Goal: Transaction & Acquisition: Purchase product/service

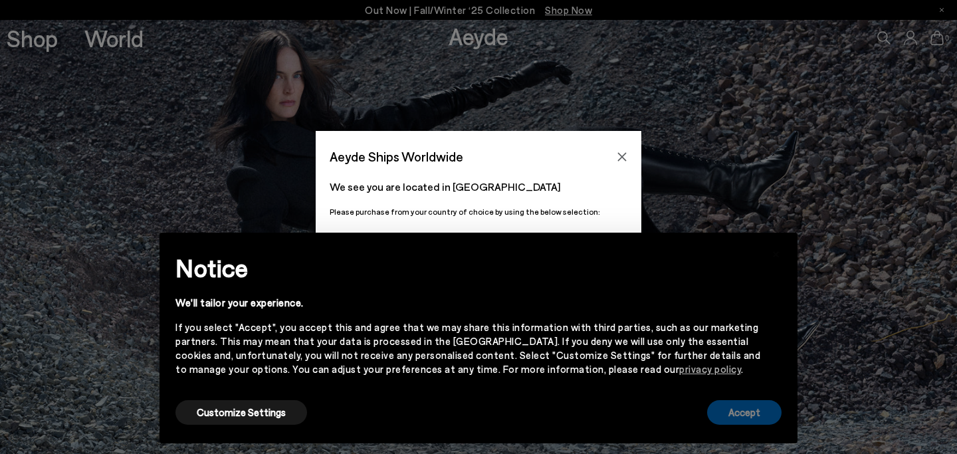
click at [755, 406] on button "Accept" at bounding box center [744, 412] width 74 height 25
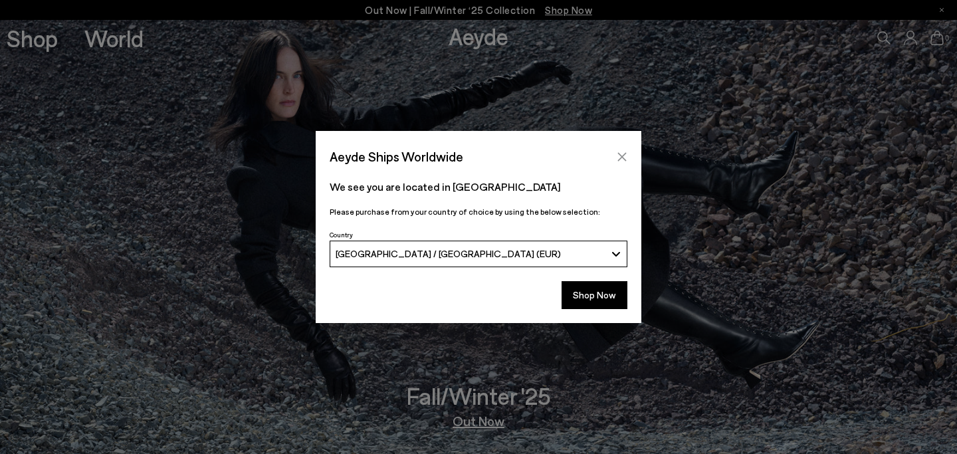
click at [626, 156] on icon "Close" at bounding box center [622, 157] width 11 height 11
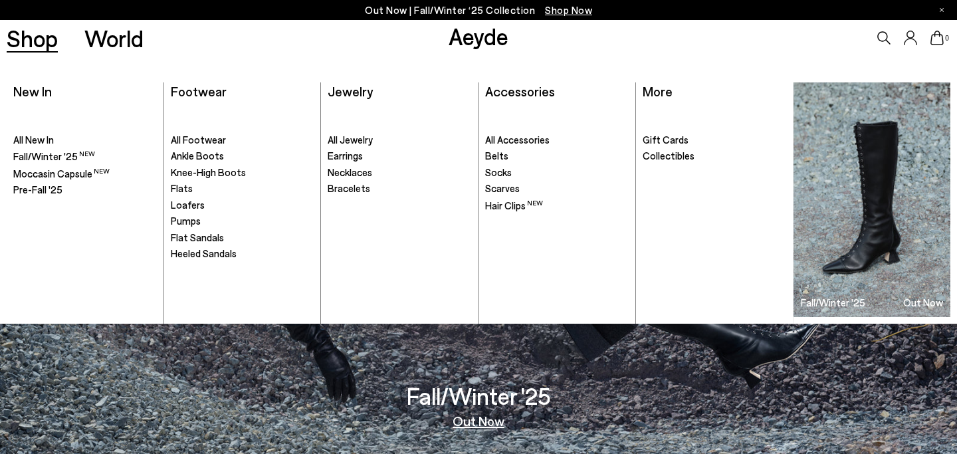
click at [44, 41] on link "Shop" at bounding box center [32, 38] width 51 height 23
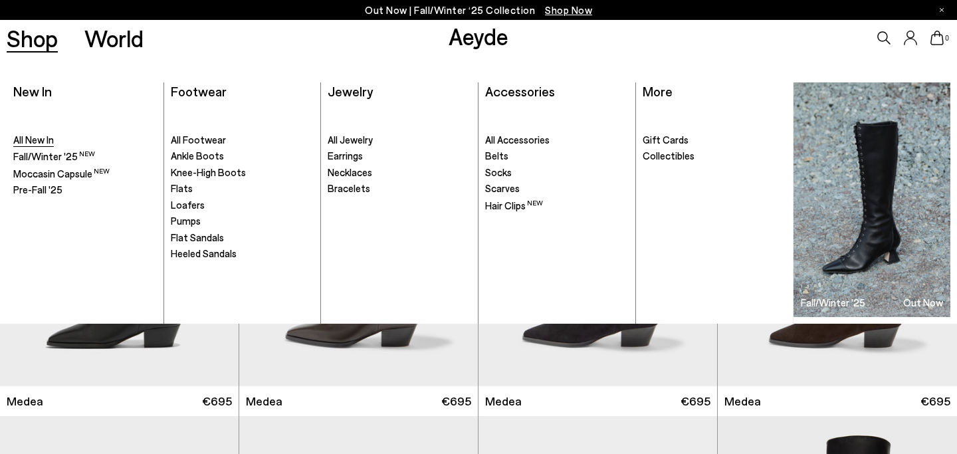
click at [41, 142] on span "All New In" at bounding box center [33, 140] width 41 height 12
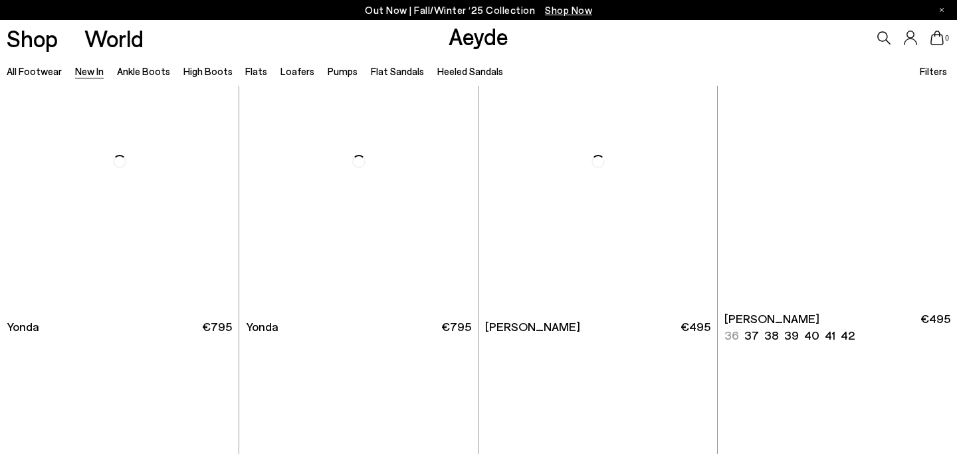
scroll to position [2052, 0]
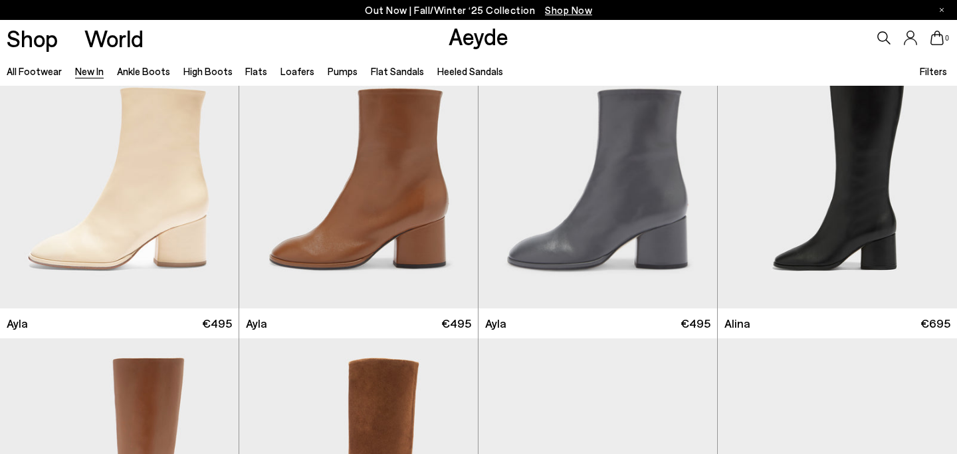
scroll to position [4018, 0]
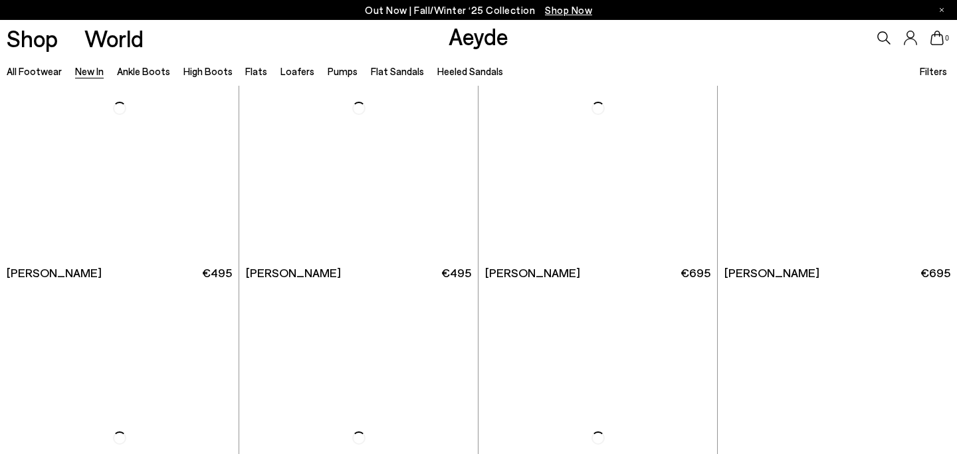
scroll to position [6013, 0]
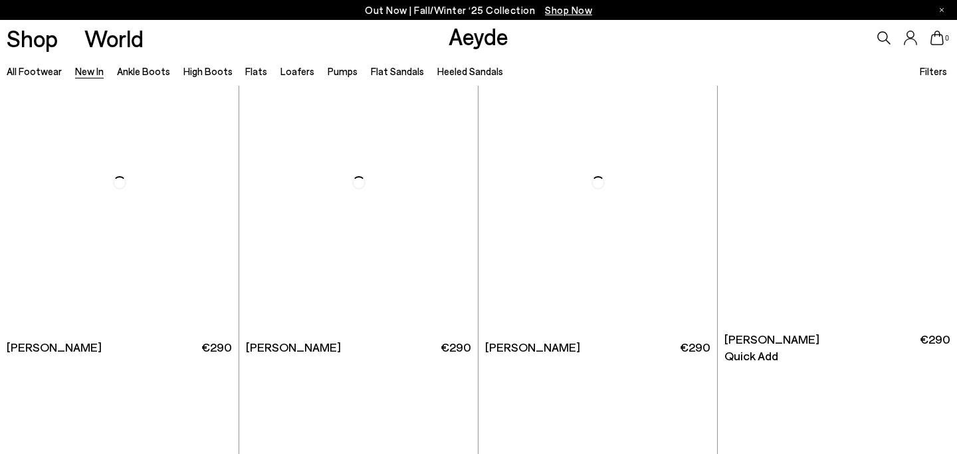
scroll to position [8557, 0]
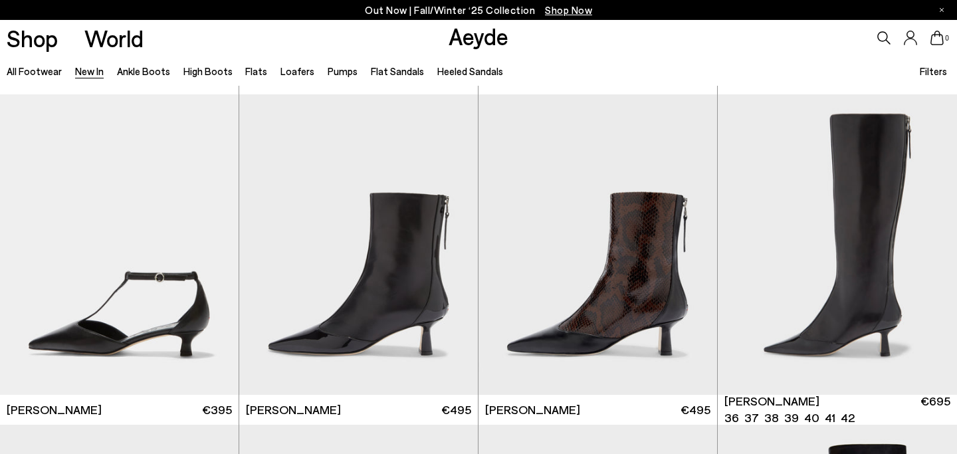
scroll to position [10296, 0]
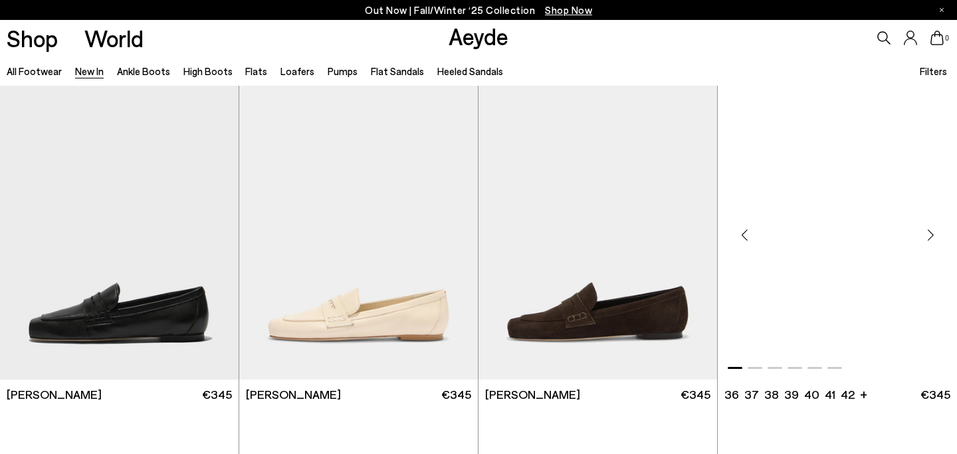
scroll to position [12240, 0]
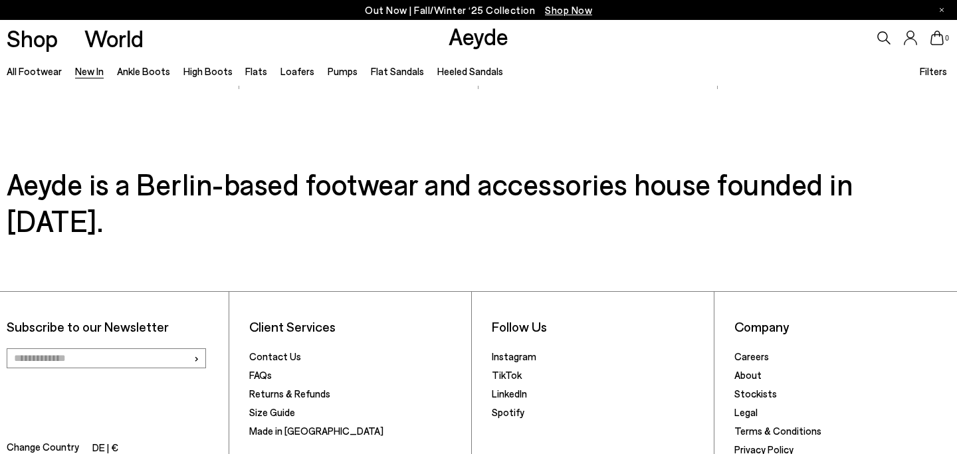
scroll to position [14247, 0]
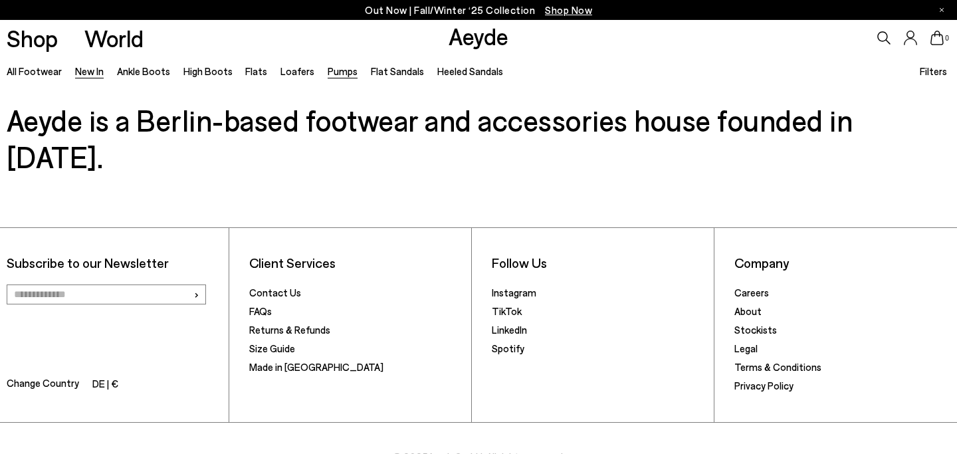
click at [330, 70] on link "Pumps" at bounding box center [343, 71] width 30 height 12
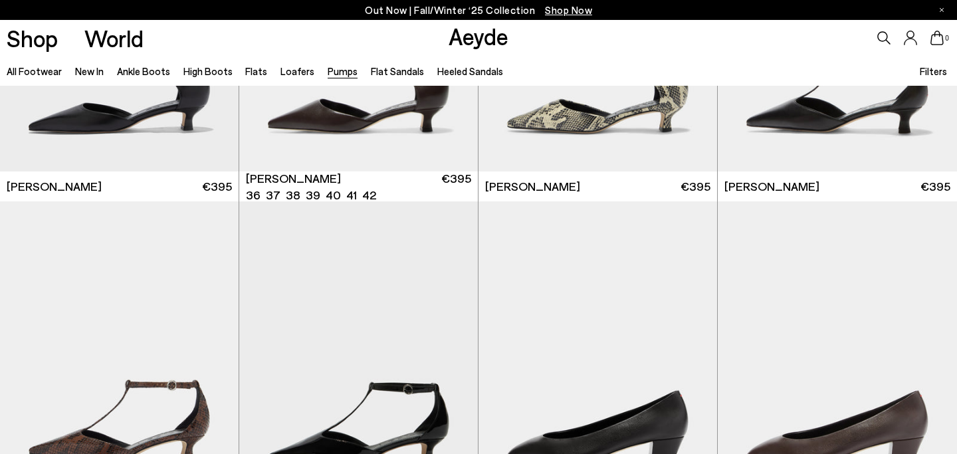
scroll to position [659, 0]
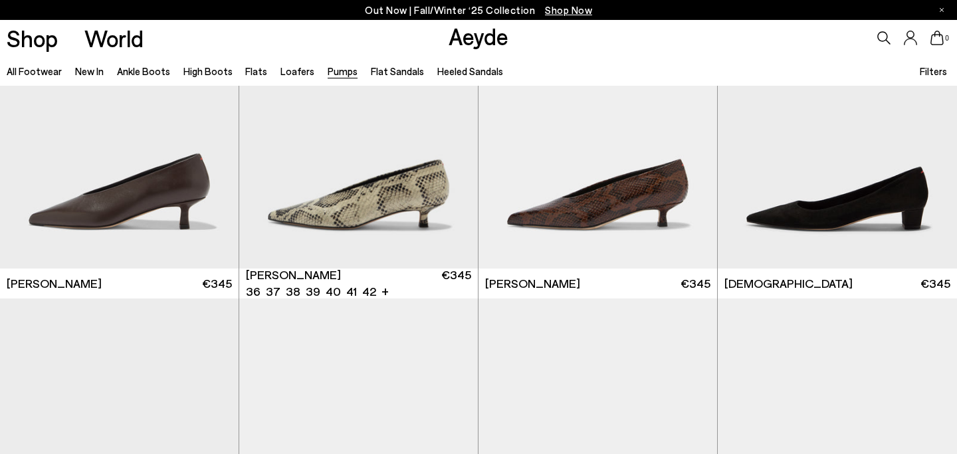
scroll to position [1768, 0]
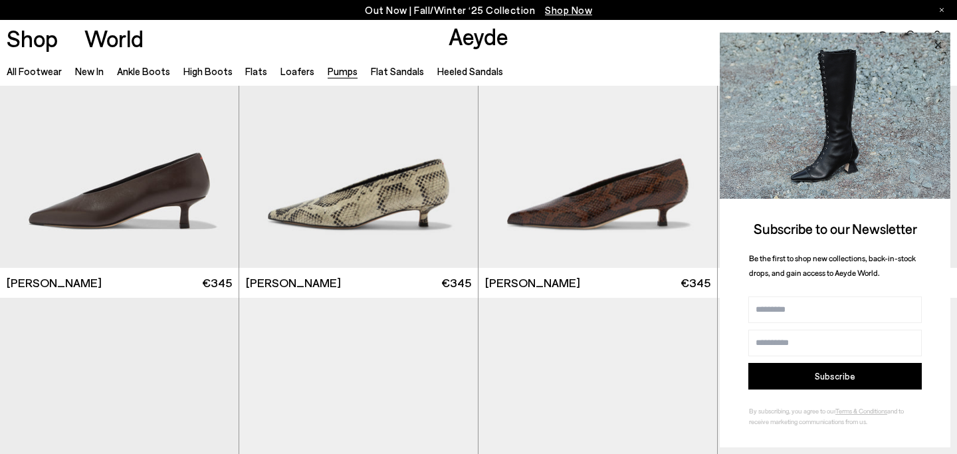
click at [936, 42] on icon at bounding box center [937, 45] width 17 height 17
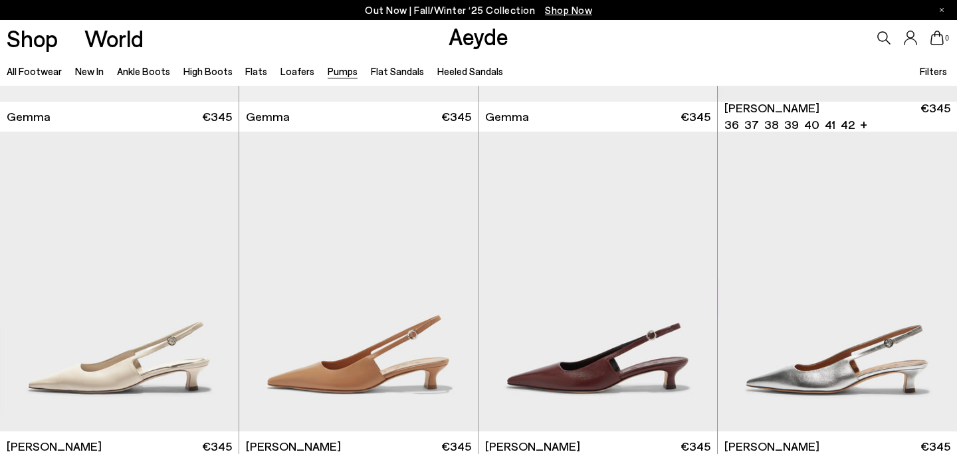
scroll to position [3941, 0]
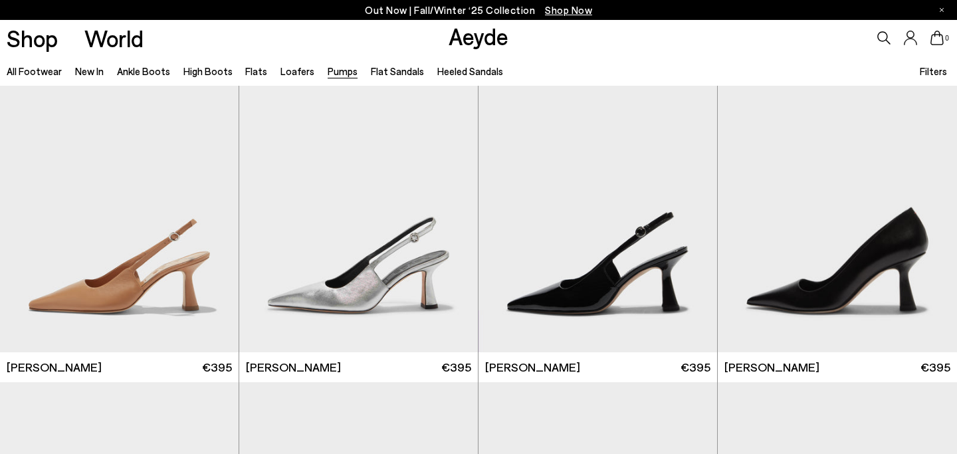
scroll to position [4870, 0]
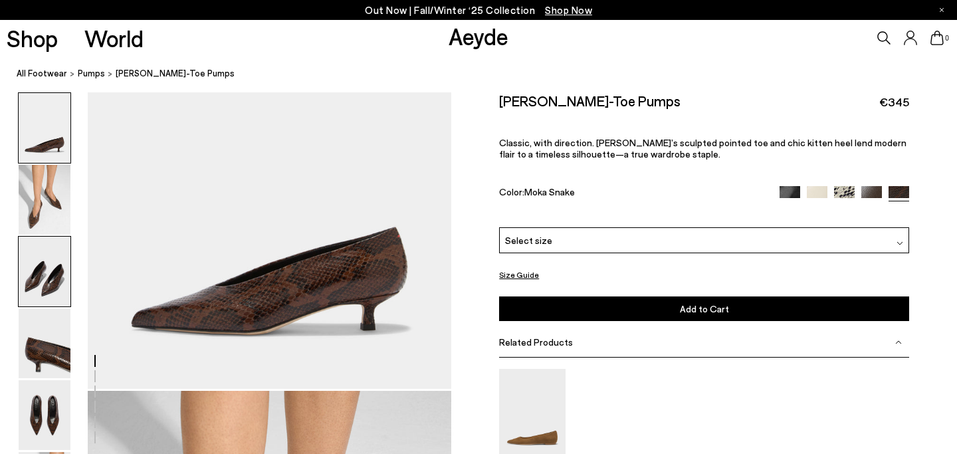
scroll to position [65, 0]
click at [38, 283] on img at bounding box center [45, 272] width 52 height 70
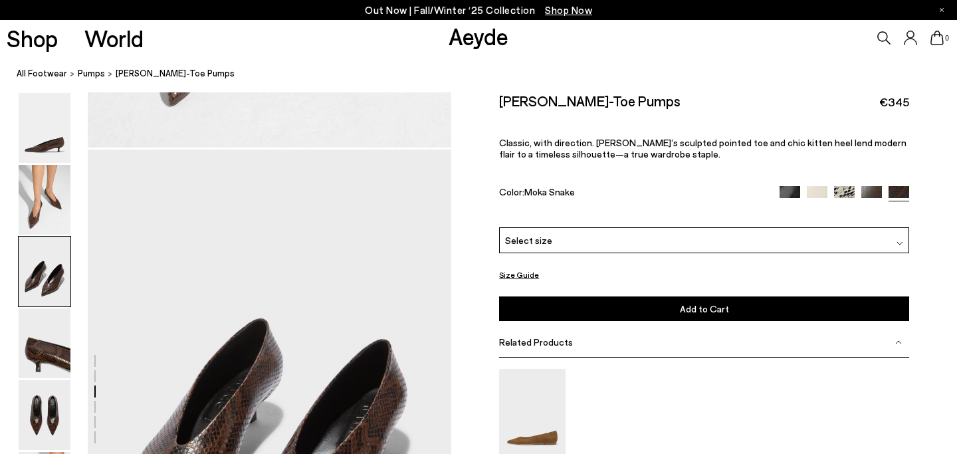
scroll to position [852, 0]
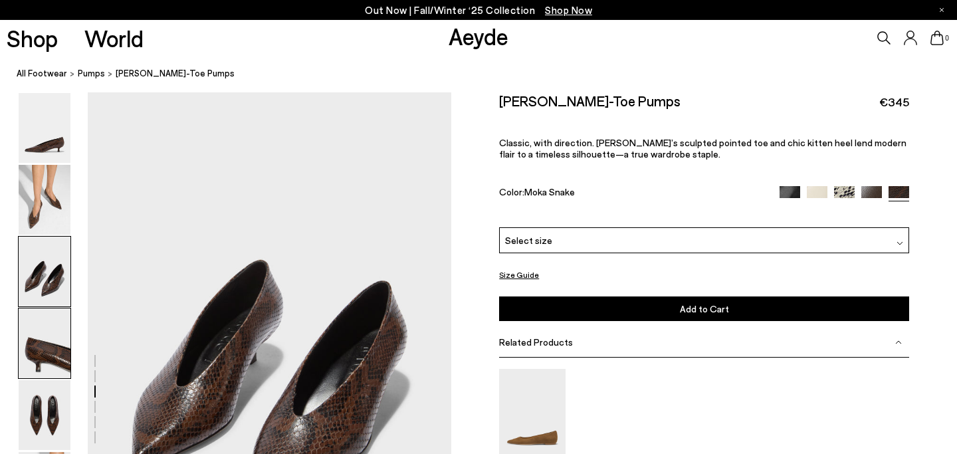
click at [38, 351] on img at bounding box center [45, 343] width 52 height 70
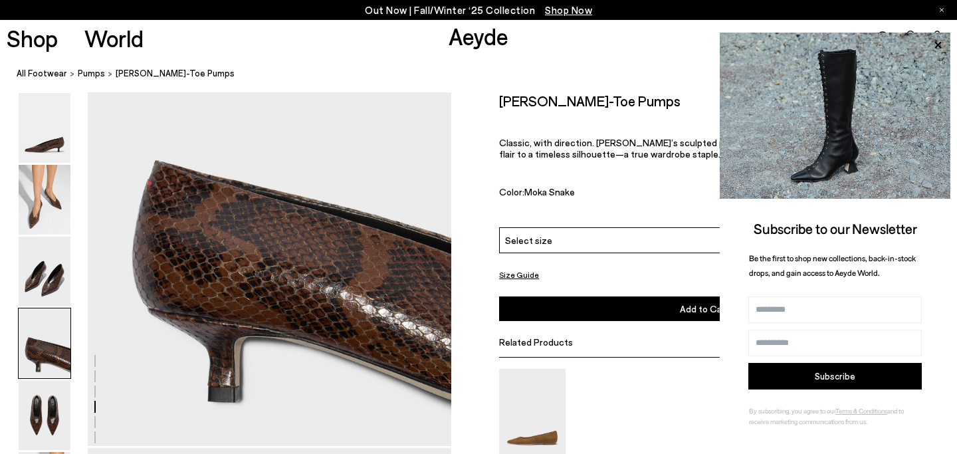
scroll to position [1483, 0]
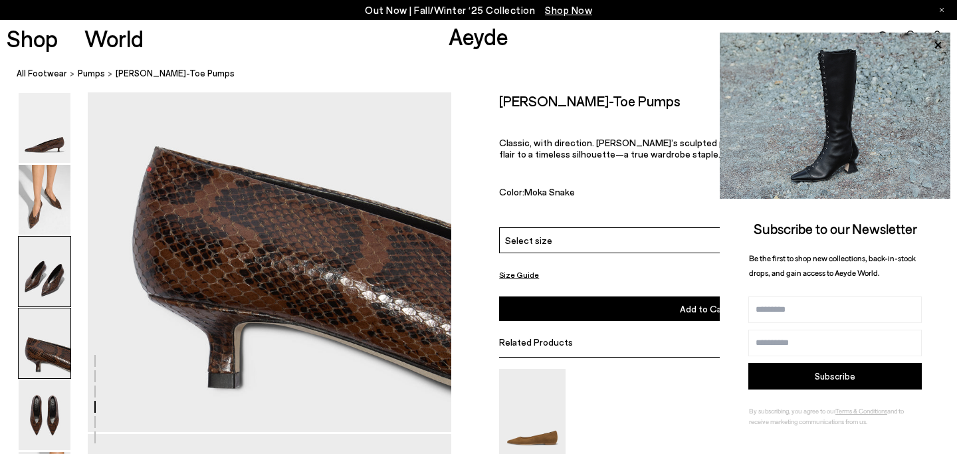
click at [37, 263] on img at bounding box center [45, 272] width 52 height 70
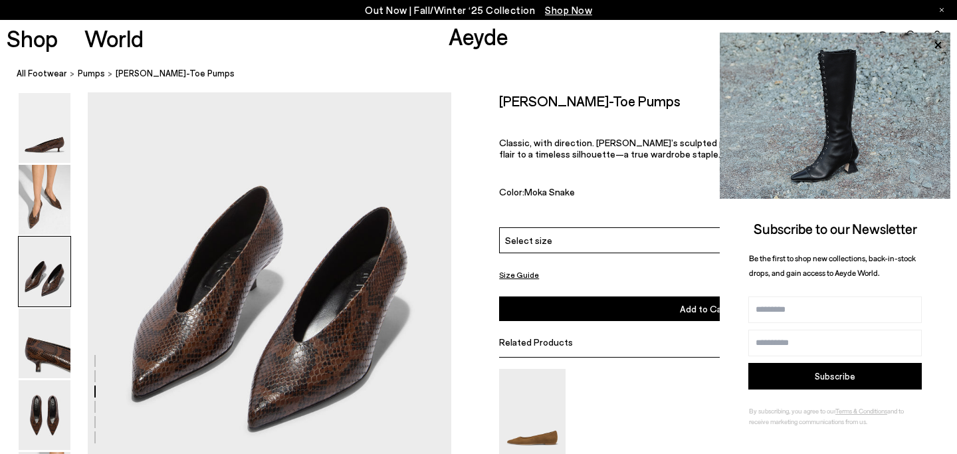
scroll to position [852, 0]
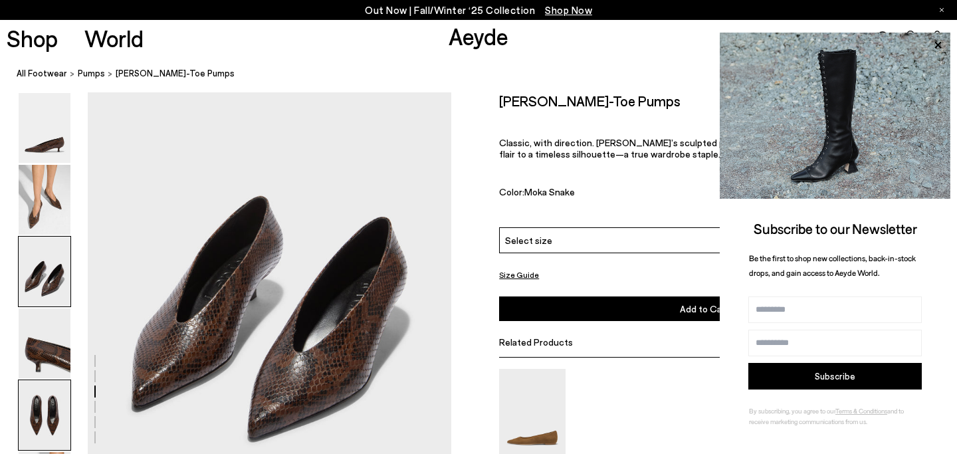
click at [43, 407] on img at bounding box center [45, 415] width 52 height 70
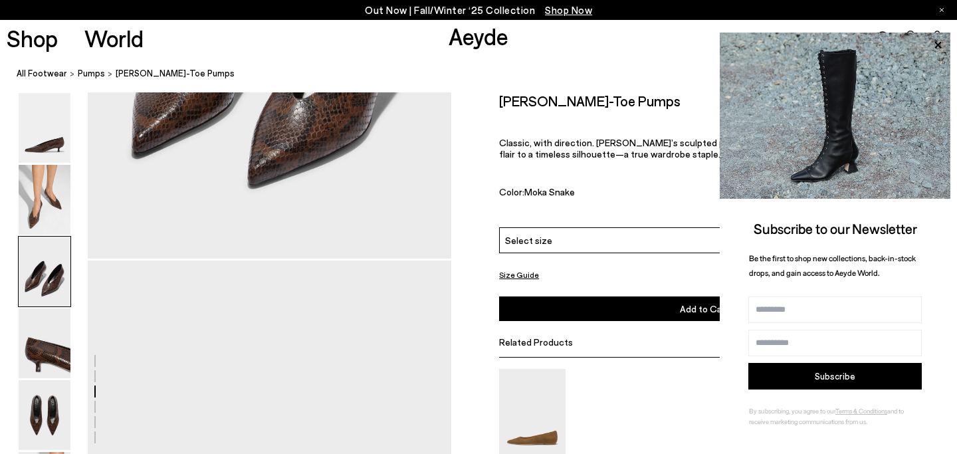
scroll to position [1073, 0]
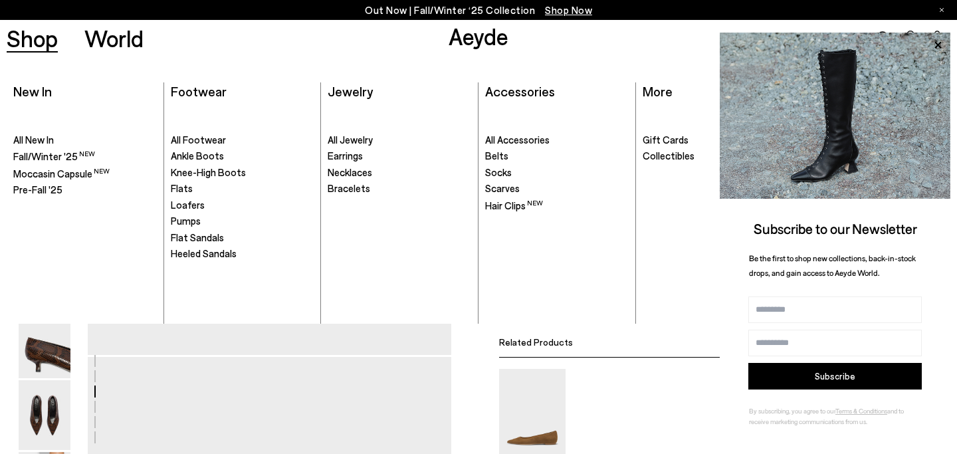
click at [41, 39] on link "Shop" at bounding box center [32, 38] width 51 height 23
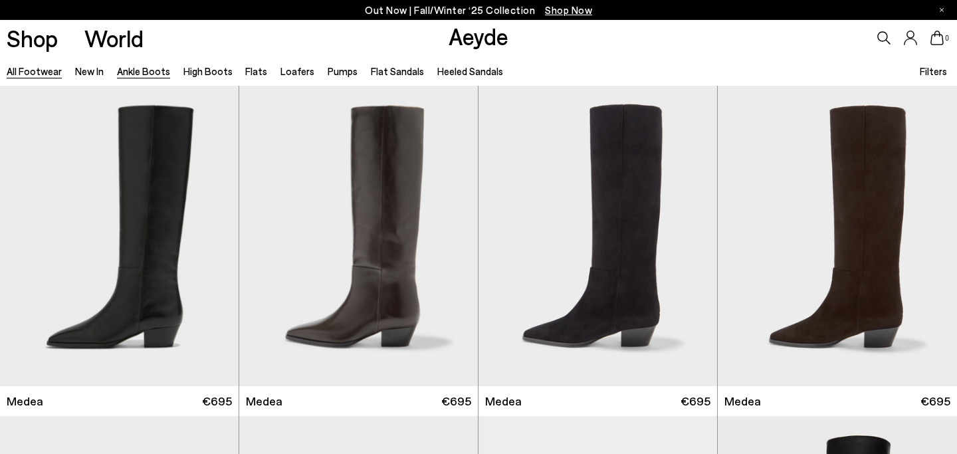
click at [140, 75] on link "Ankle Boots" at bounding box center [143, 71] width 53 height 12
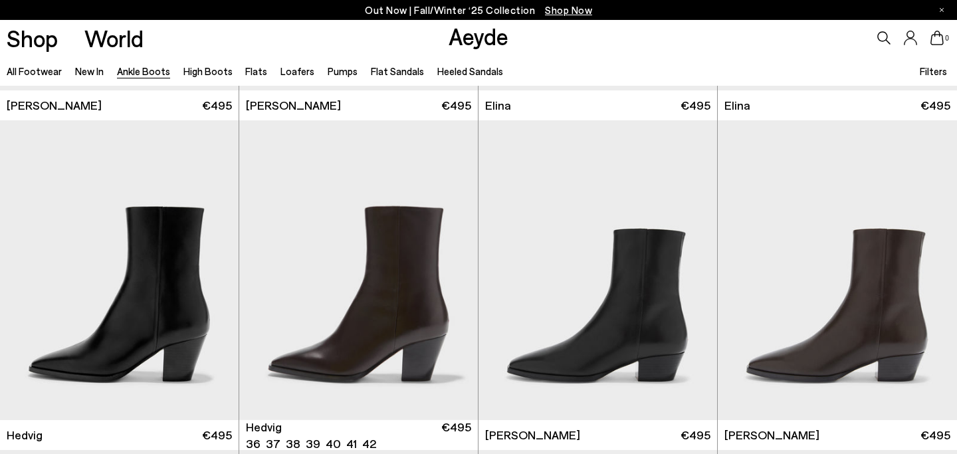
scroll to position [357, 0]
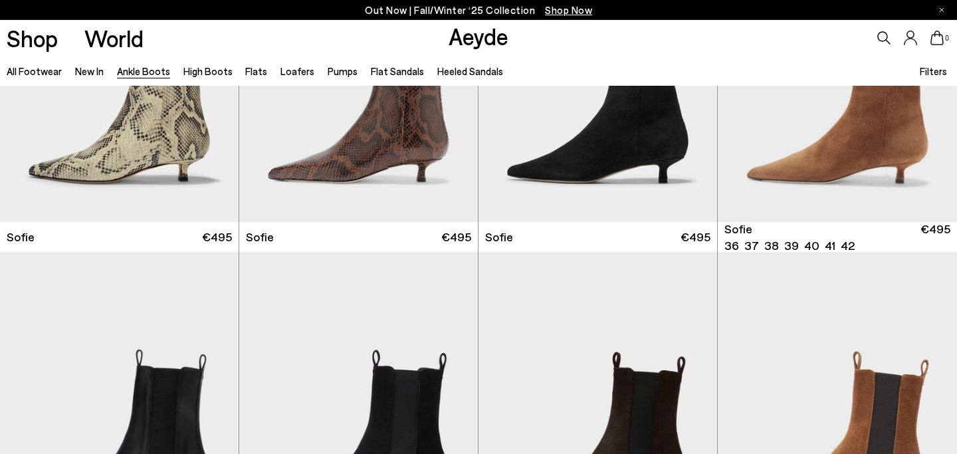
scroll to position [1552, 0]
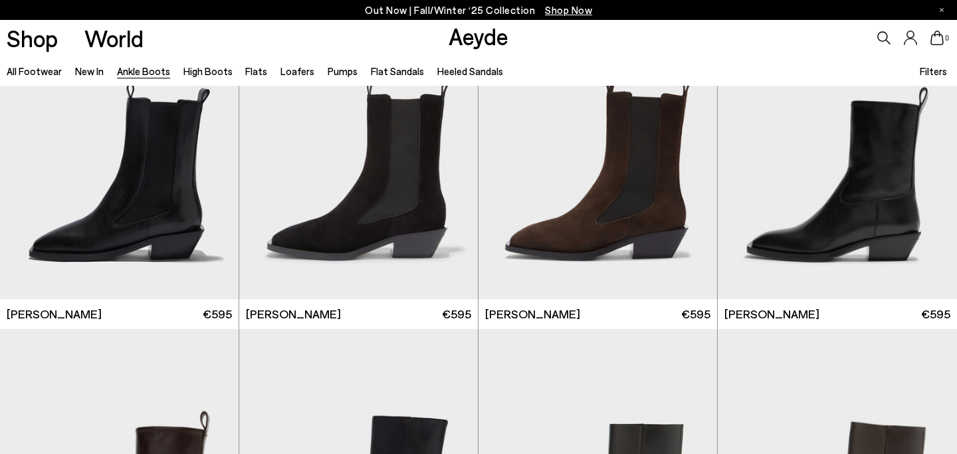
scroll to position [4353, 0]
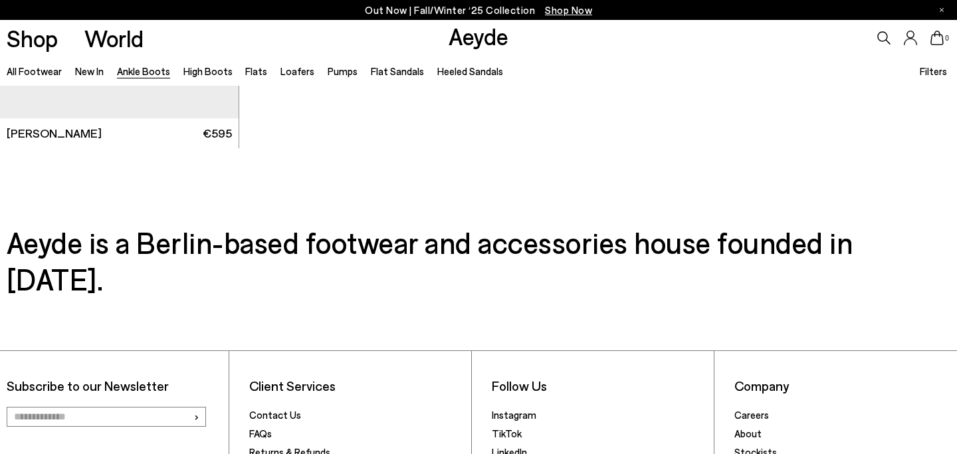
scroll to position [7319, 0]
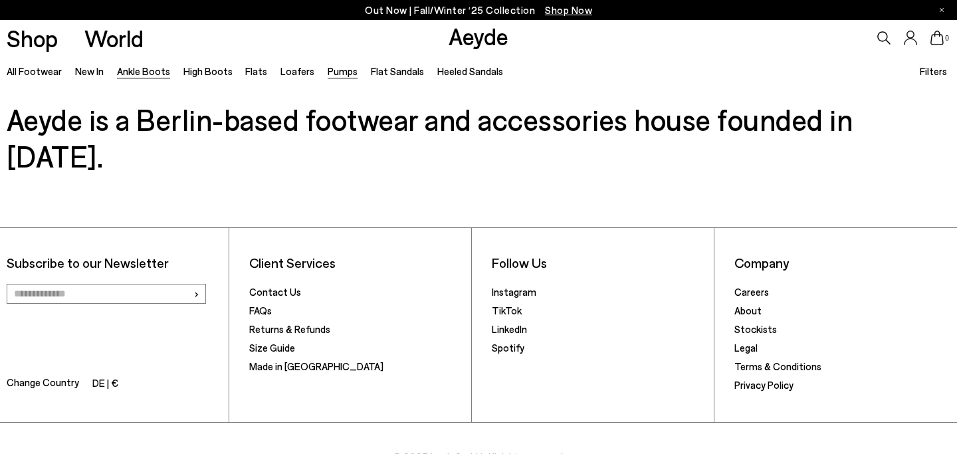
click at [328, 72] on link "Pumps" at bounding box center [343, 71] width 30 height 12
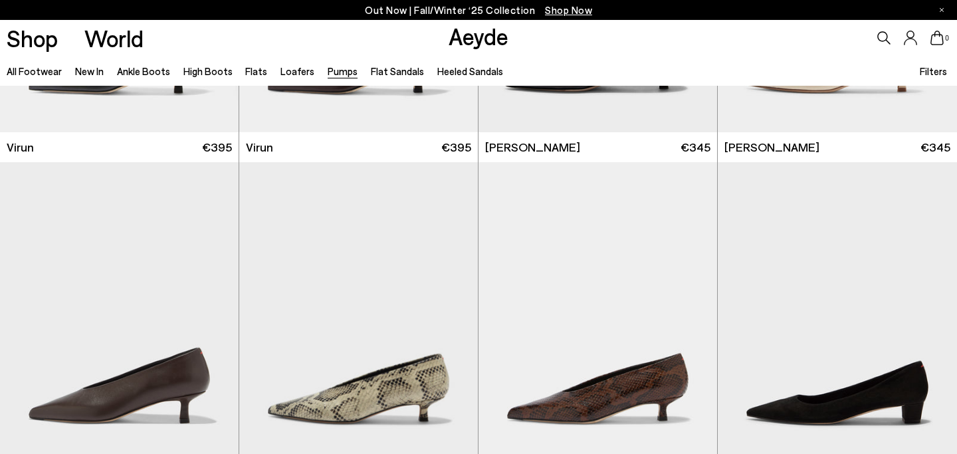
scroll to position [1634, 0]
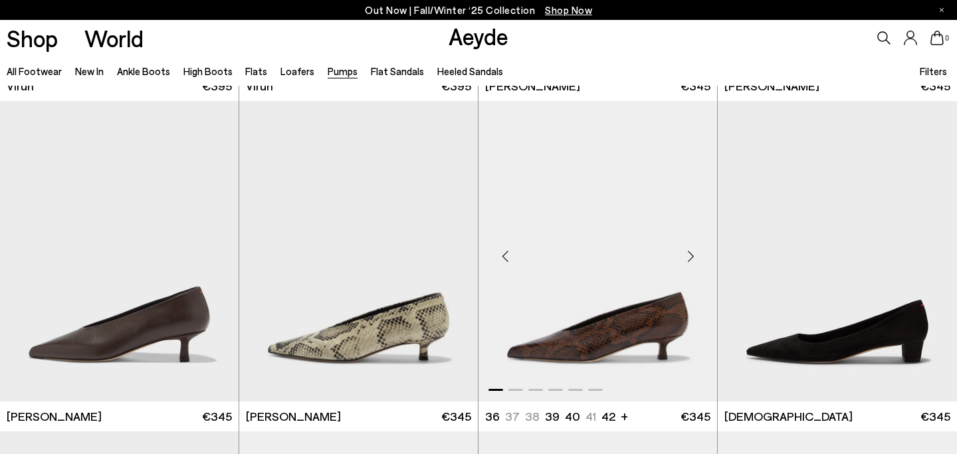
click at [604, 334] on img "1 / 6" at bounding box center [598, 251] width 239 height 300
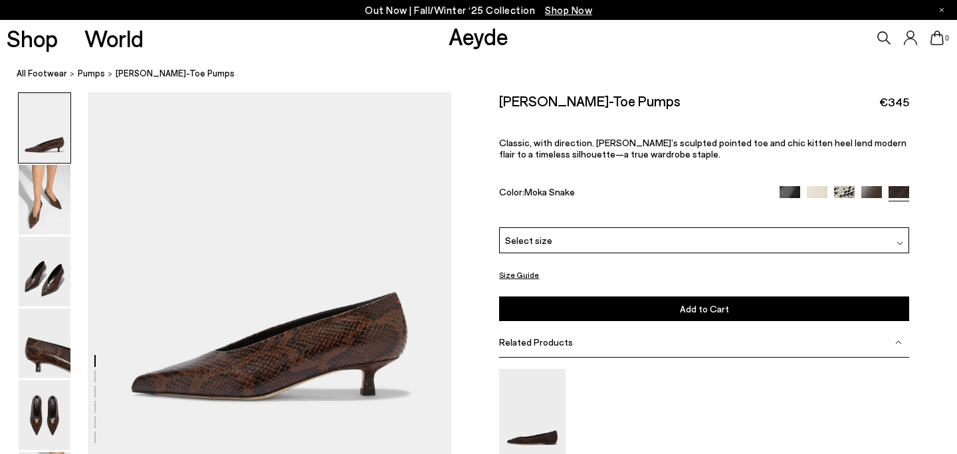
click at [551, 245] on div "Select size" at bounding box center [704, 240] width 410 height 26
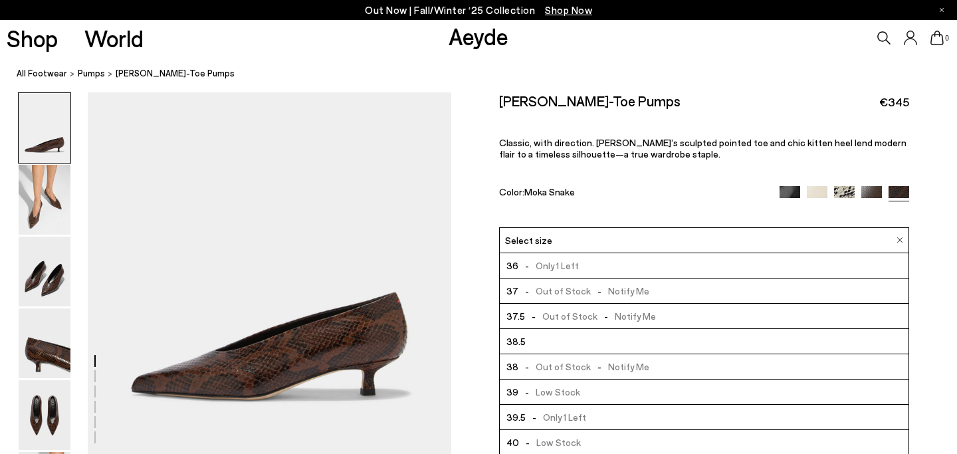
scroll to position [33, 0]
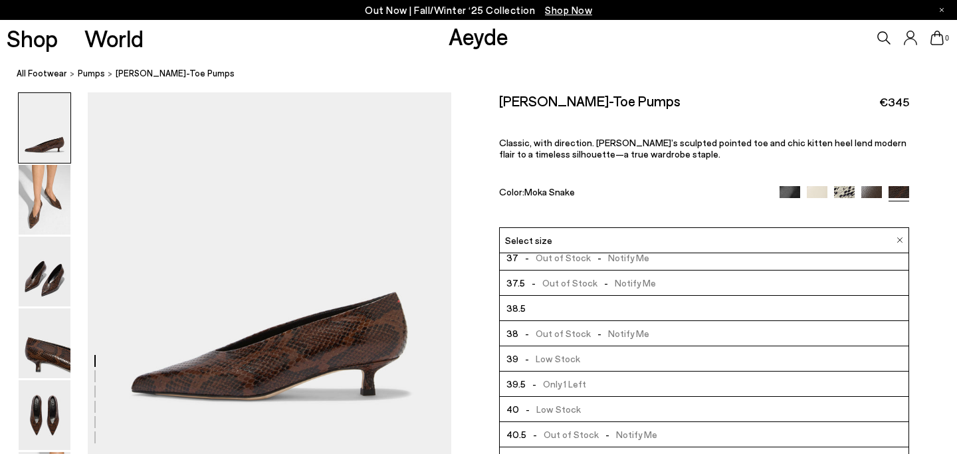
click at [575, 356] on span "- Low Stock" at bounding box center [549, 358] width 62 height 17
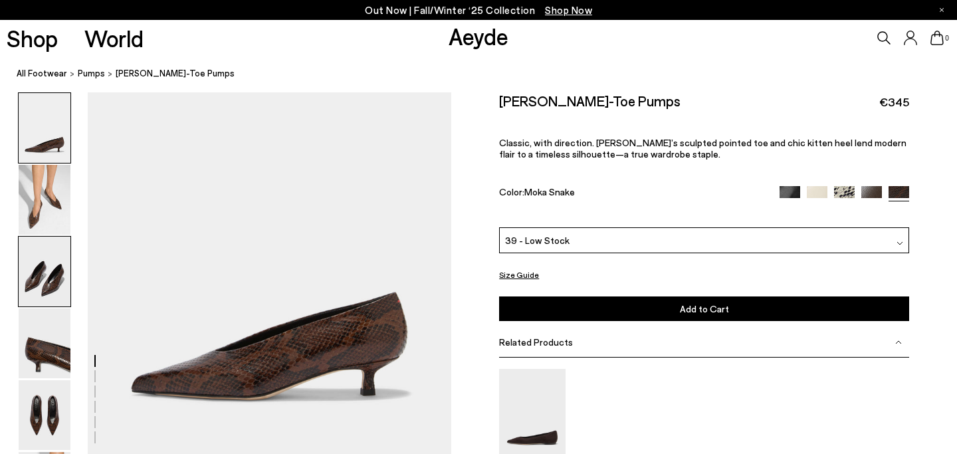
click at [37, 262] on img at bounding box center [45, 272] width 52 height 70
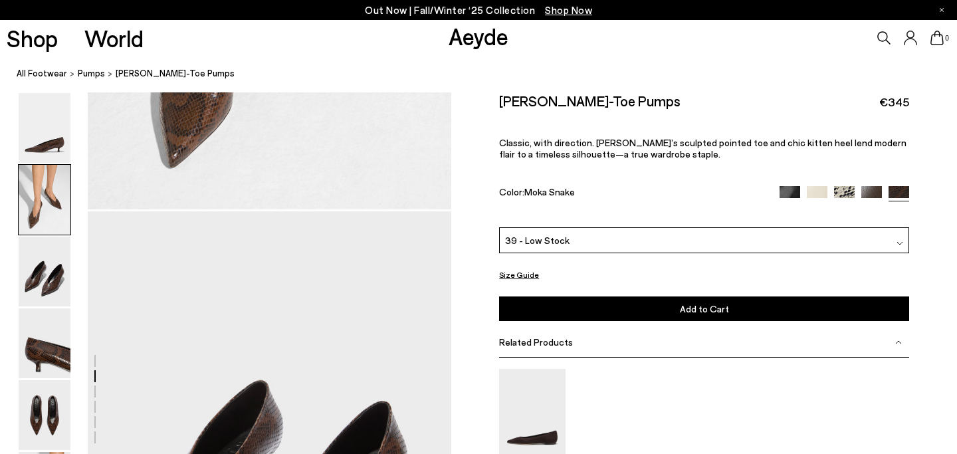
scroll to position [519, 0]
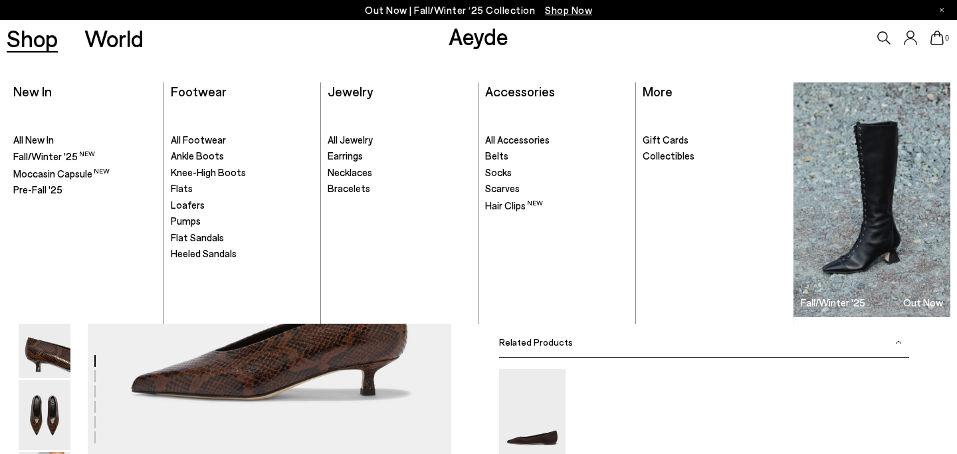
click at [30, 41] on link "Shop" at bounding box center [32, 38] width 51 height 23
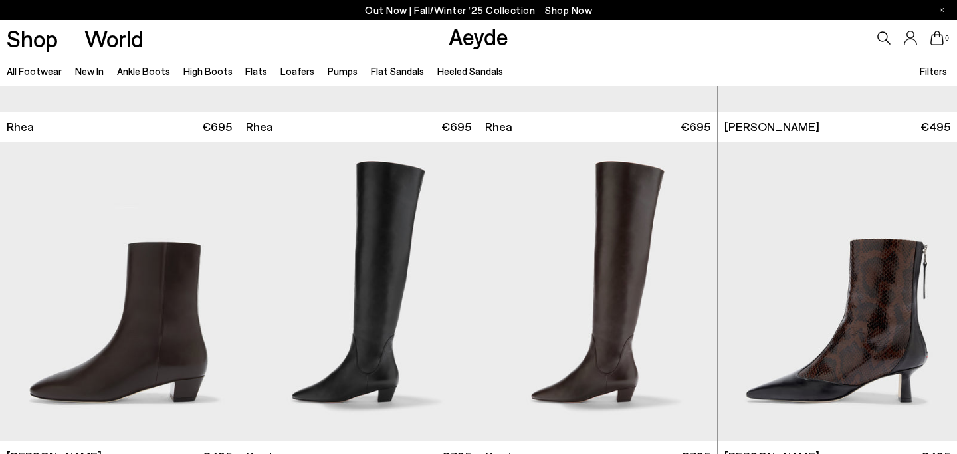
scroll to position [2916, 0]
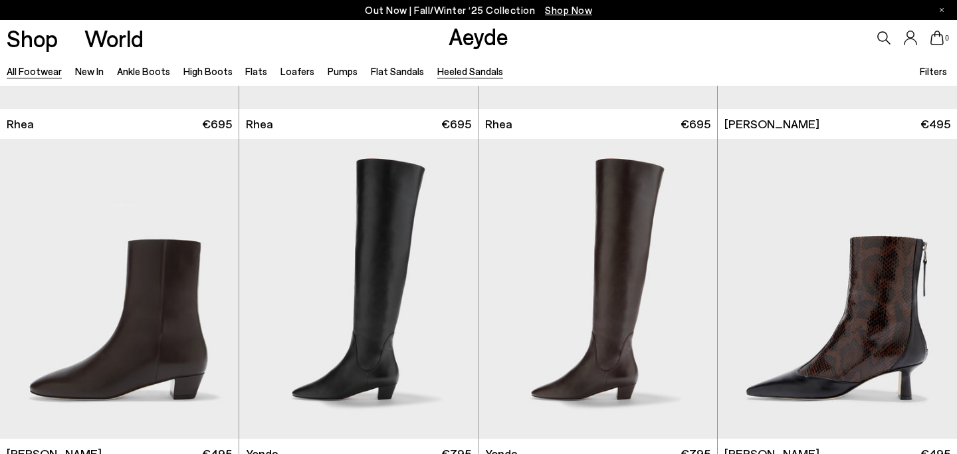
click at [441, 72] on link "Heeled Sandals" at bounding box center [470, 71] width 66 height 12
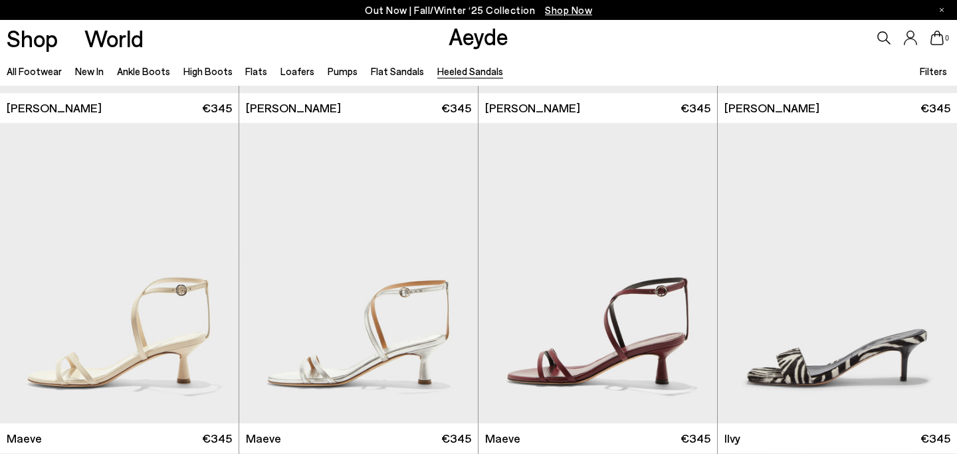
scroll to position [2119, 0]
